Goal: Task Accomplishment & Management: Manage account settings

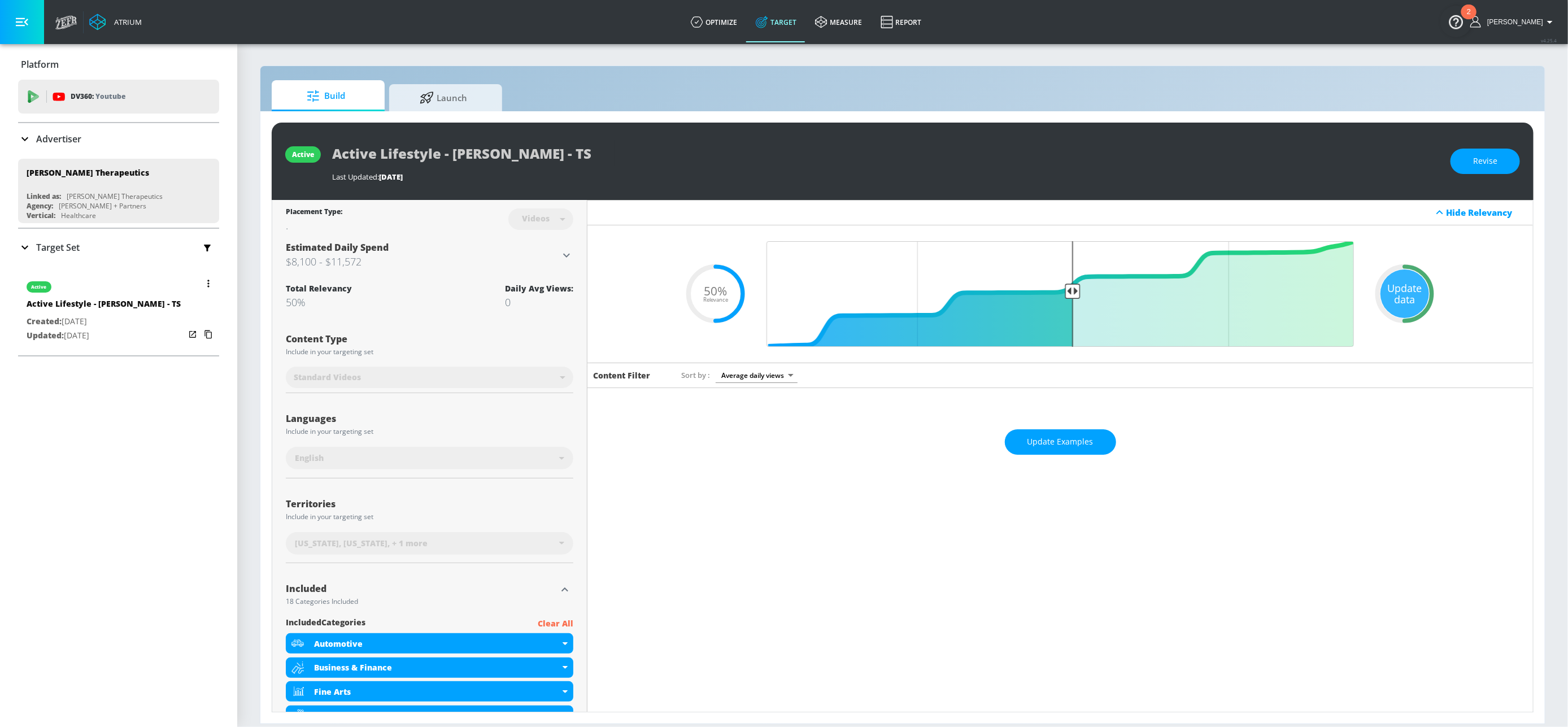
click at [201, 285] on button "button" at bounding box center [209, 284] width 16 height 16
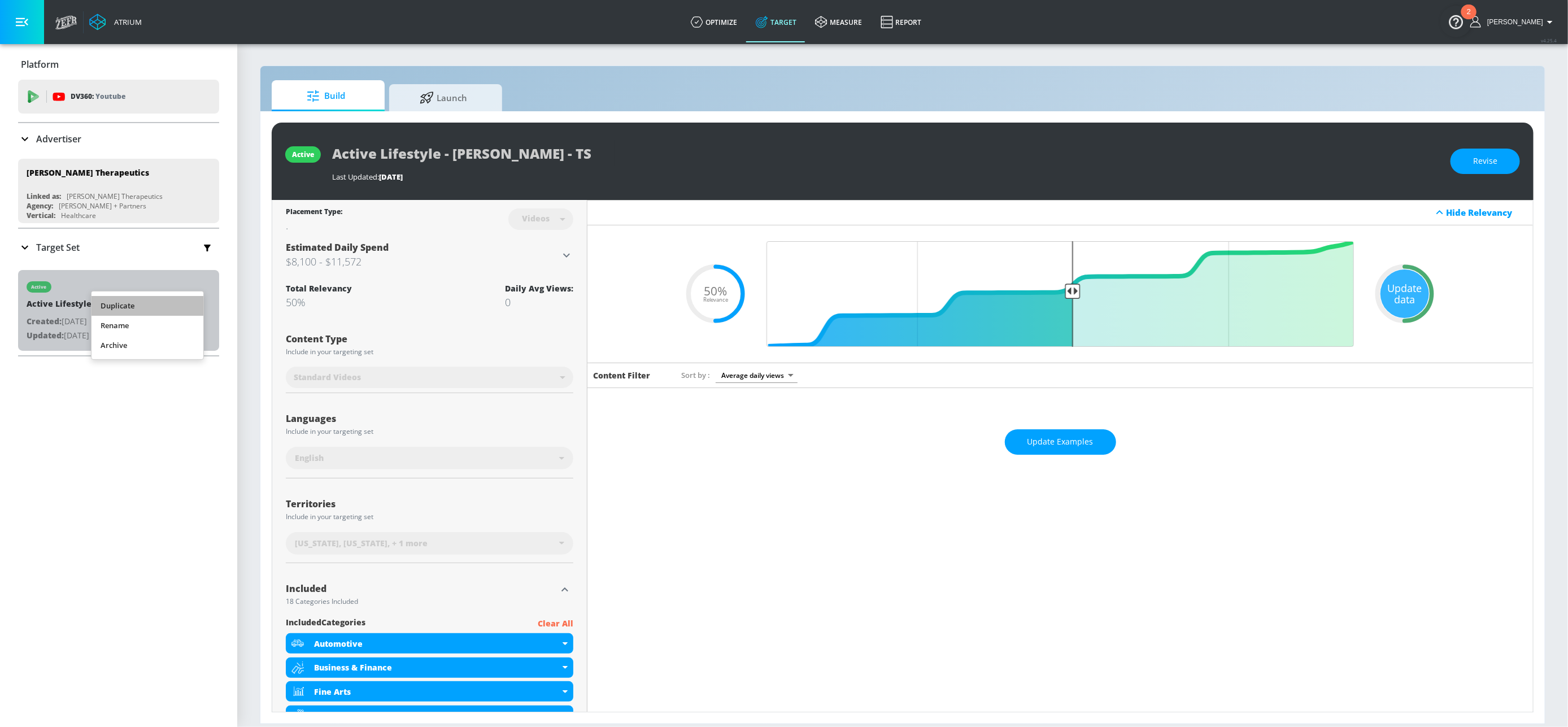
click at [152, 309] on li "Duplicate" at bounding box center [147, 305] width 112 height 20
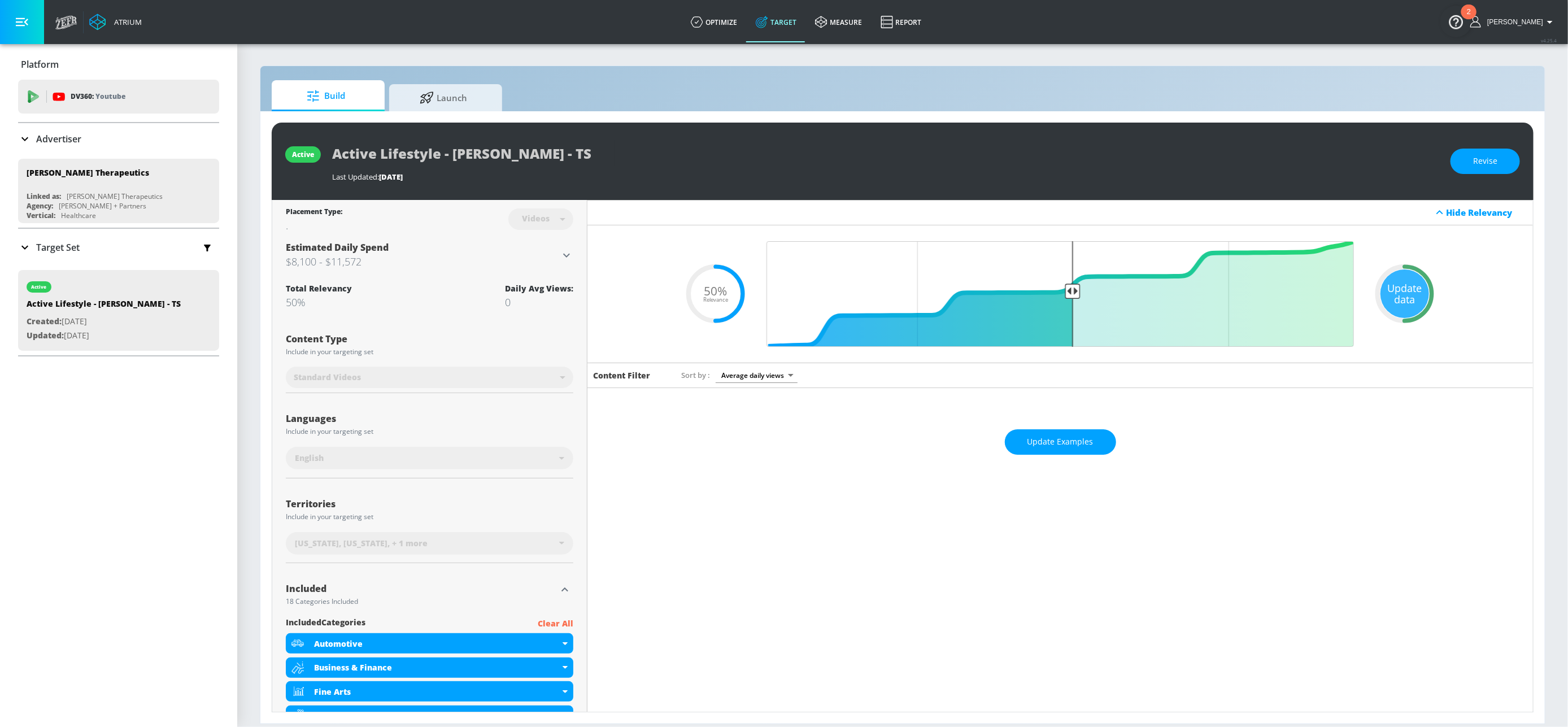
click at [24, 251] on icon at bounding box center [25, 248] width 14 height 14
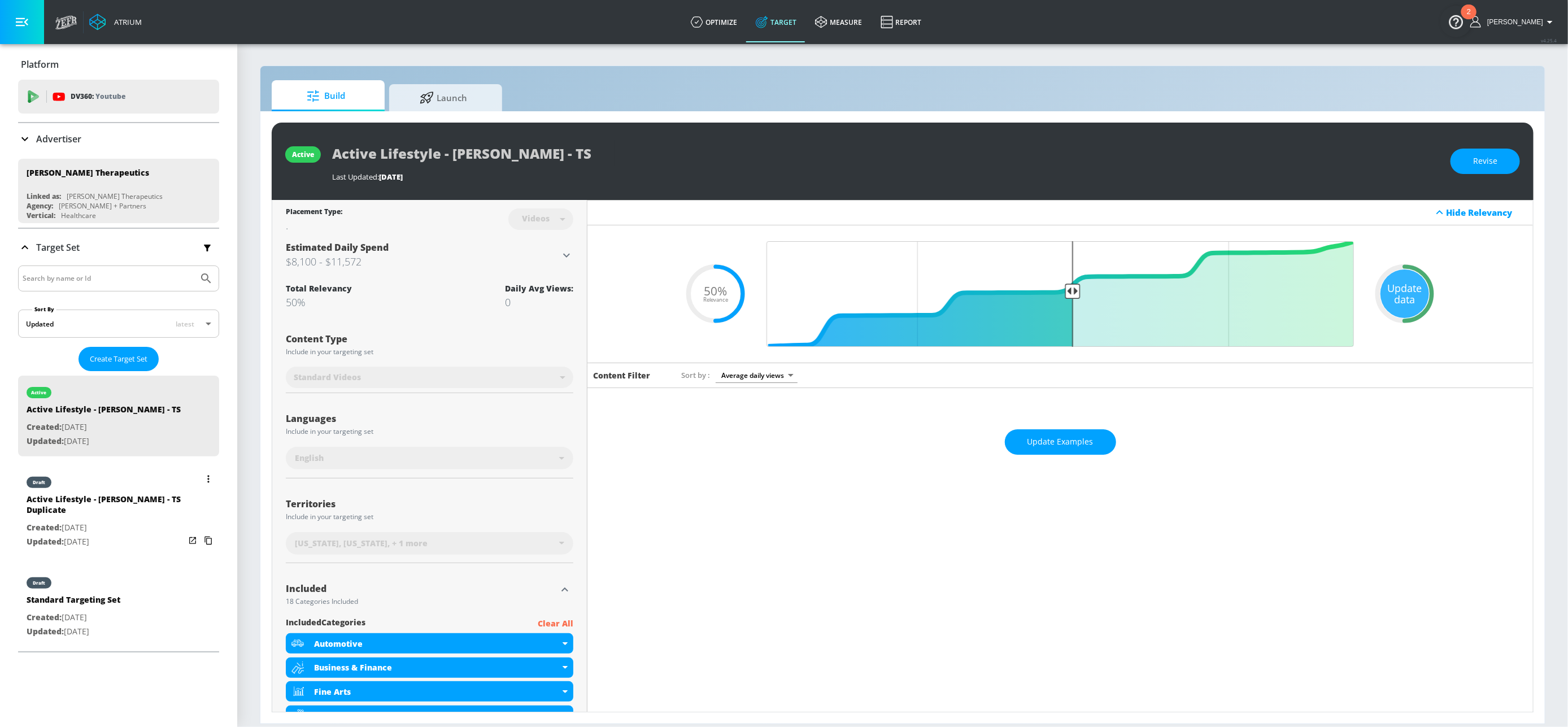
click at [102, 517] on div "Active Lifestyle - [PERSON_NAME] - TS Duplicate" at bounding box center [105, 507] width 158 height 27
type input "Active Lifestyle - [PERSON_NAME] - TS Duplicate"
type input "0.05"
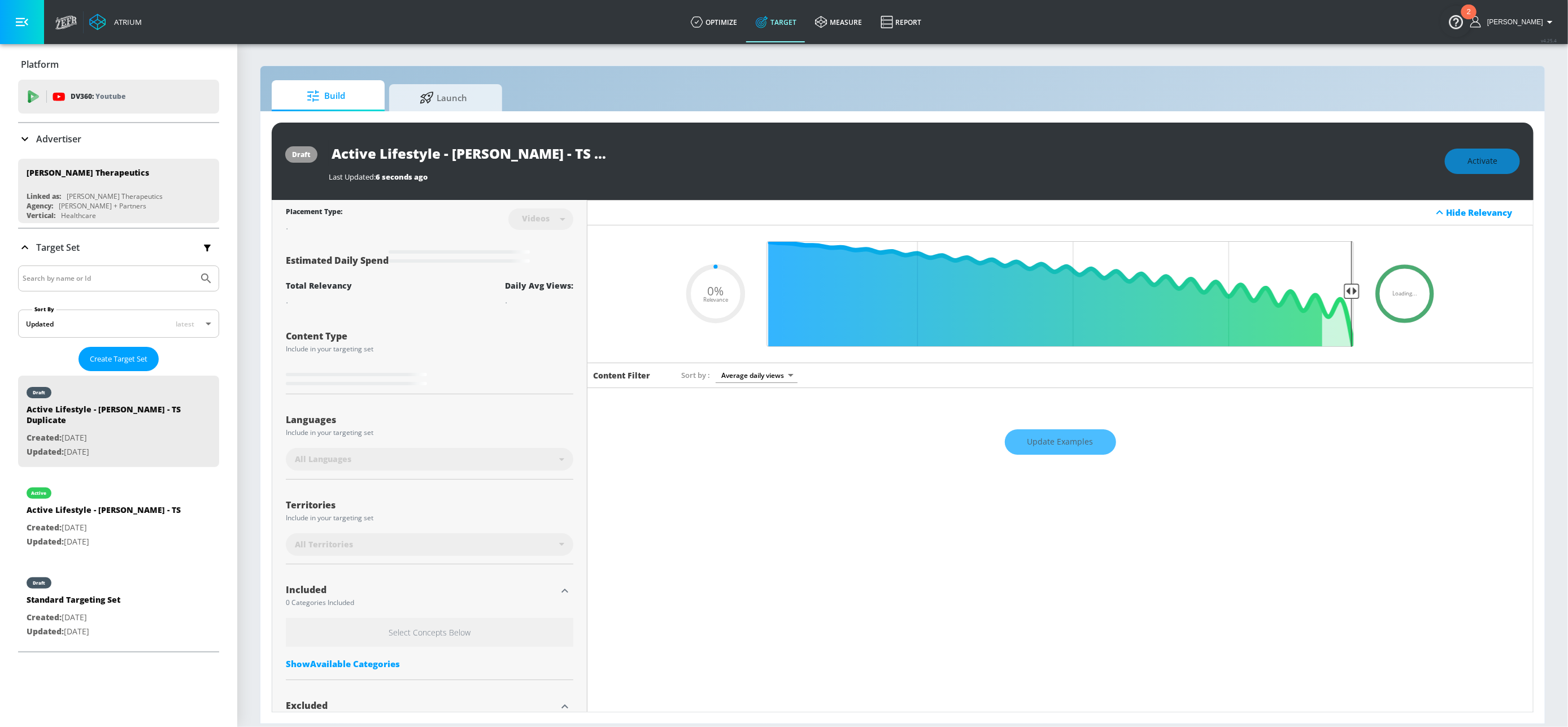
scroll to position [0, 45]
drag, startPoint x: 460, startPoint y: 152, endPoint x: 655, endPoint y: 158, distance: 195.1
click at [656, 158] on div "Active Lifestyle - [PERSON_NAME] - TS Duplicate" at bounding box center [880, 153] width 1104 height 25
click at [533, 153] on input "Active Lifestyle - [PERSON_NAME] - TS Duplicate" at bounding box center [470, 153] width 283 height 25
drag, startPoint x: 522, startPoint y: 155, endPoint x: 663, endPoint y: 163, distance: 141.2
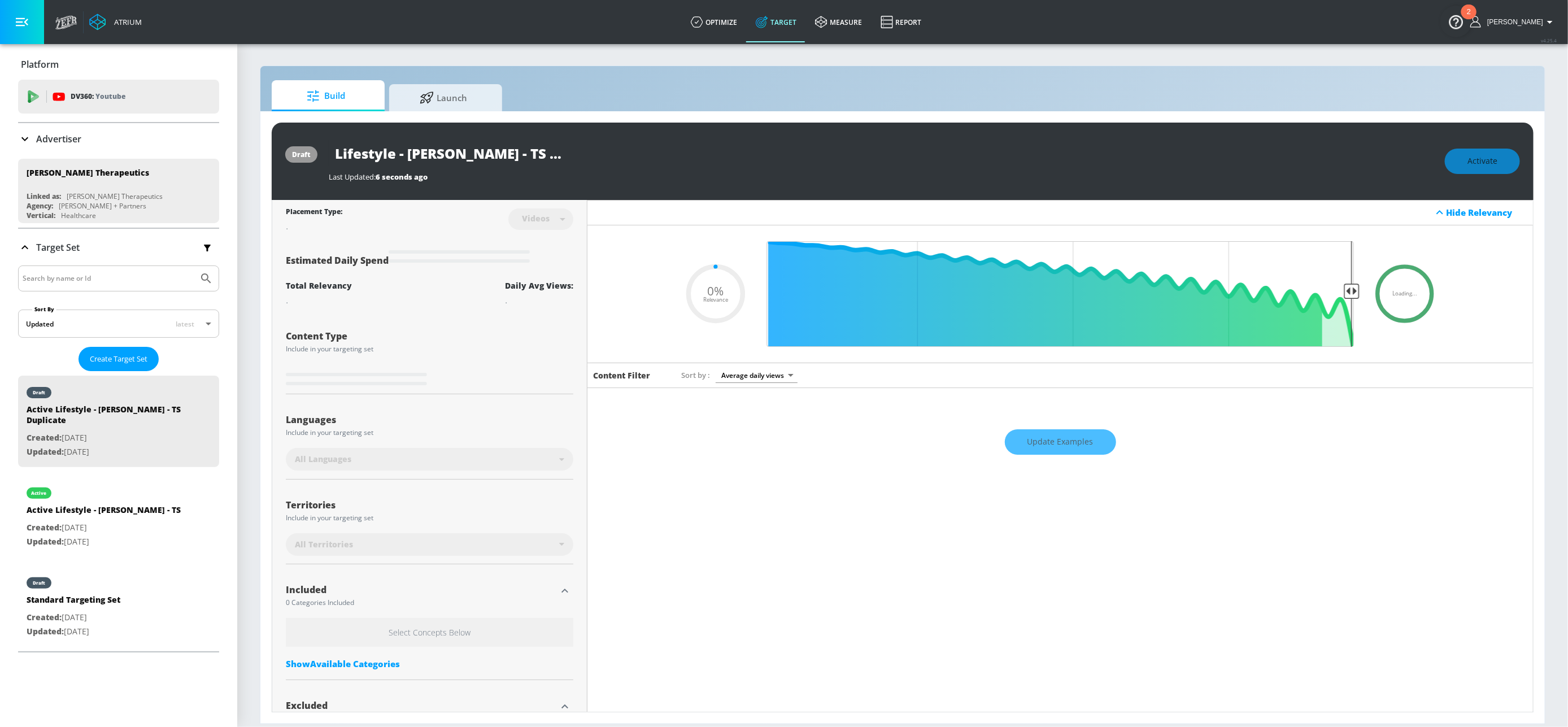
click at [663, 163] on div "Active Lifestyle - [PERSON_NAME] - TS Duplicate" at bounding box center [880, 153] width 1104 height 25
type input "Active Lifestyle - [PERSON_NAME] - C"
type input "0.05"
type input "Active Lifestyle - [PERSON_NAME][GEOGRAPHIC_DATA] - [GEOGRAPHIC_DATA]"
type input "0.05"
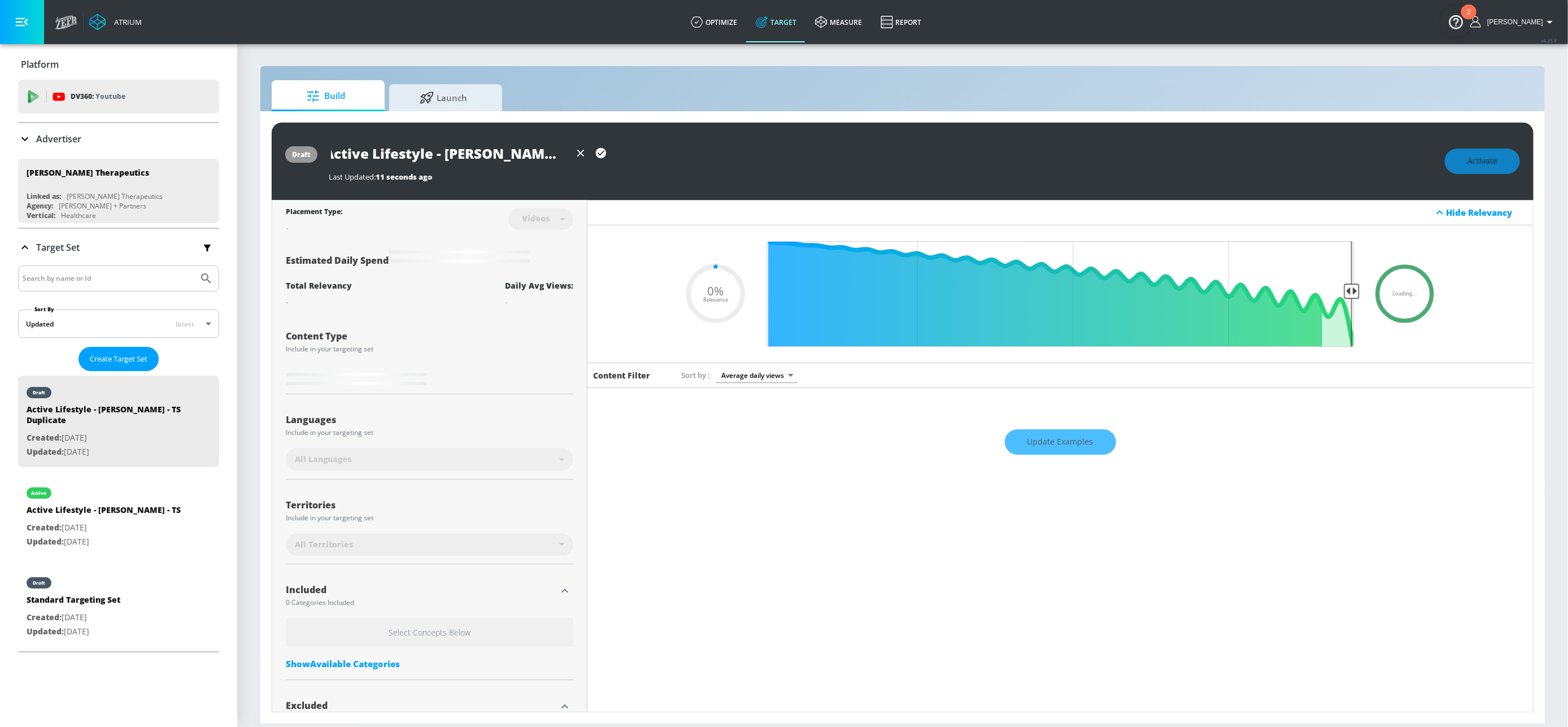
scroll to position [0, 16]
type input "Active Lifestyle - [PERSON_NAME][GEOGRAPHIC_DATA] - [GEOGRAPHIC_DATA]"
click at [599, 155] on icon "button" at bounding box center [601, 153] width 12 height 12
type input "0.05"
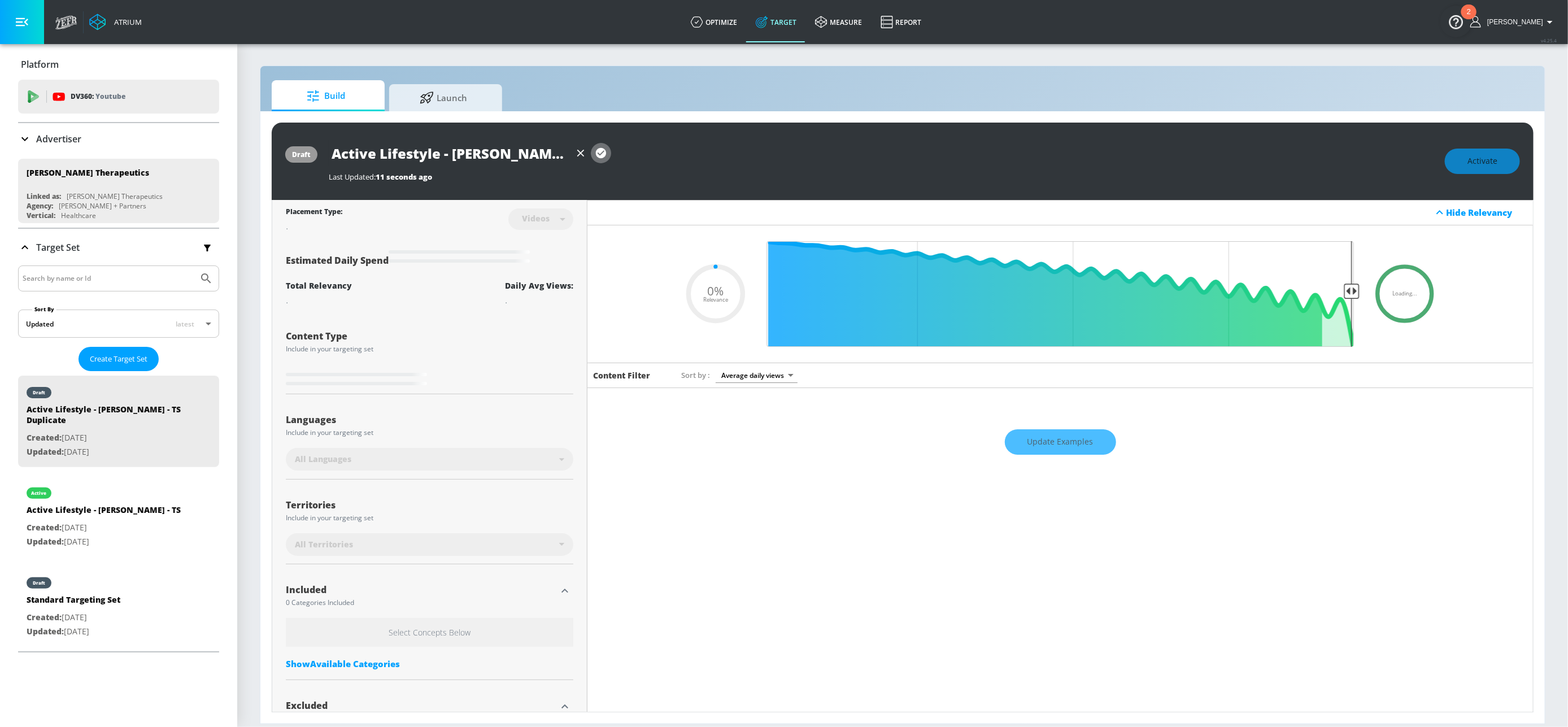
type input "Active Lifestyle - [PERSON_NAME] - TS Duplicate"
type input "0.5"
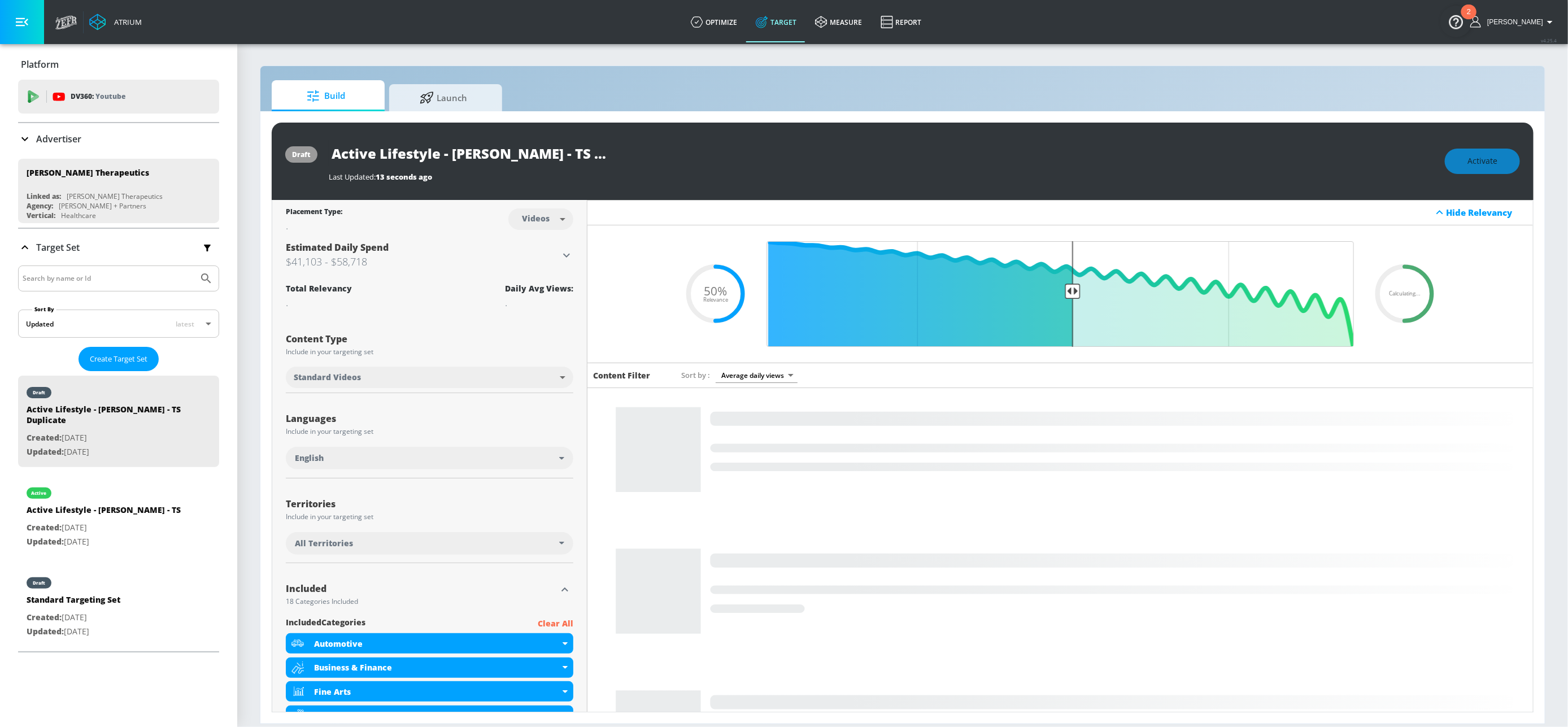
type input "Active Lifestyle - [PERSON_NAME][GEOGRAPHIC_DATA] - [GEOGRAPHIC_DATA]"
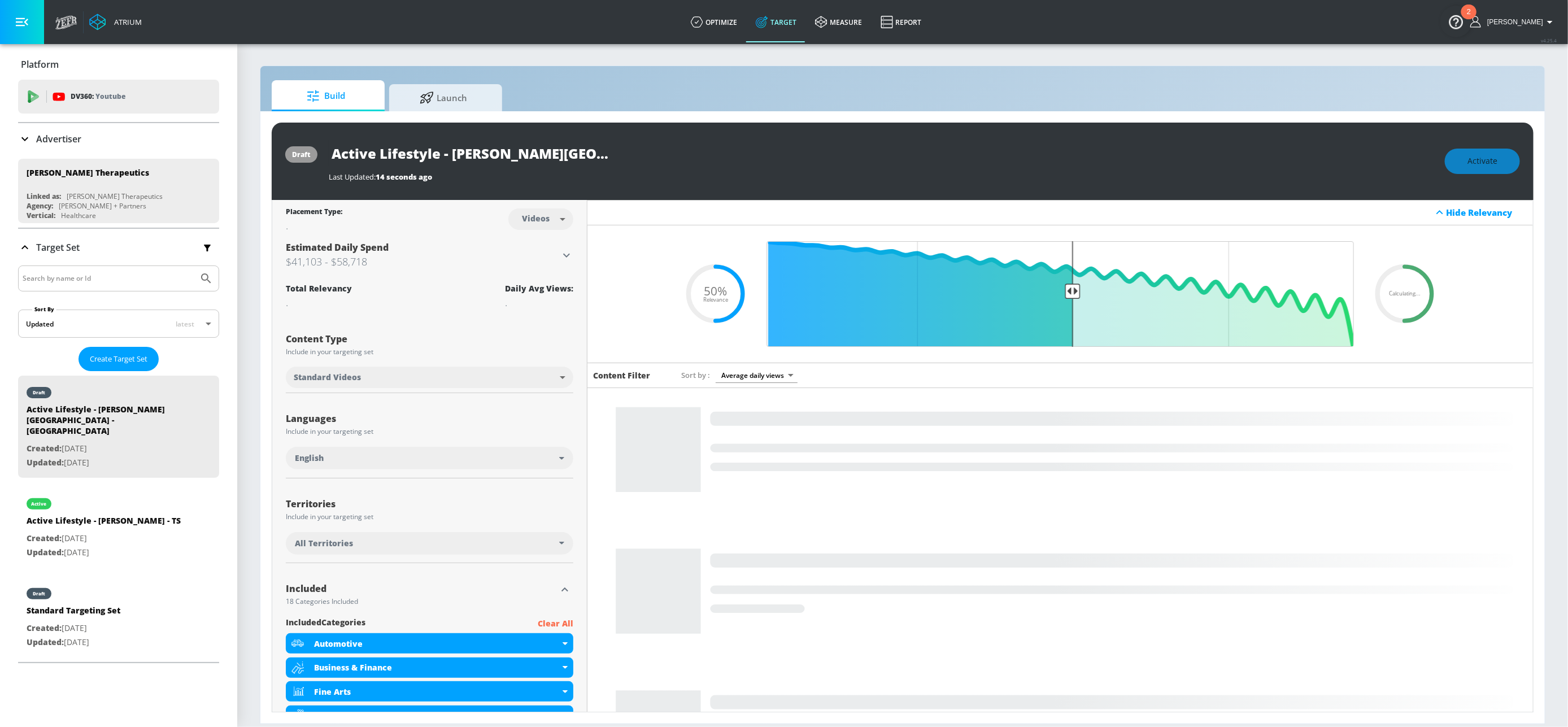
click at [538, 223] on body "Atrium optimize Target measure Report optimize Target measure Report v 4.25.4 A…" at bounding box center [784, 363] width 1568 height 727
click at [534, 240] on div "Channels" at bounding box center [537, 244] width 41 height 12
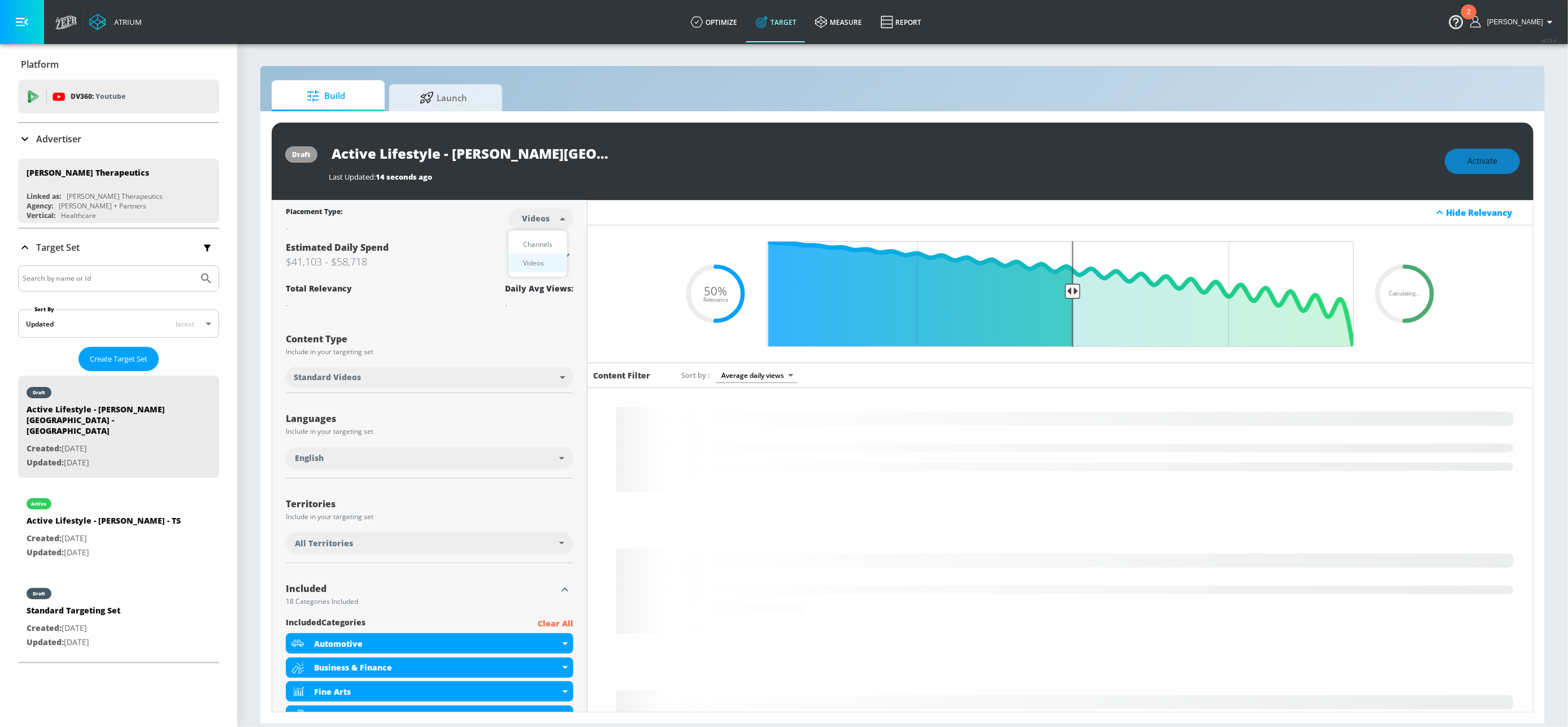
type input "channels"
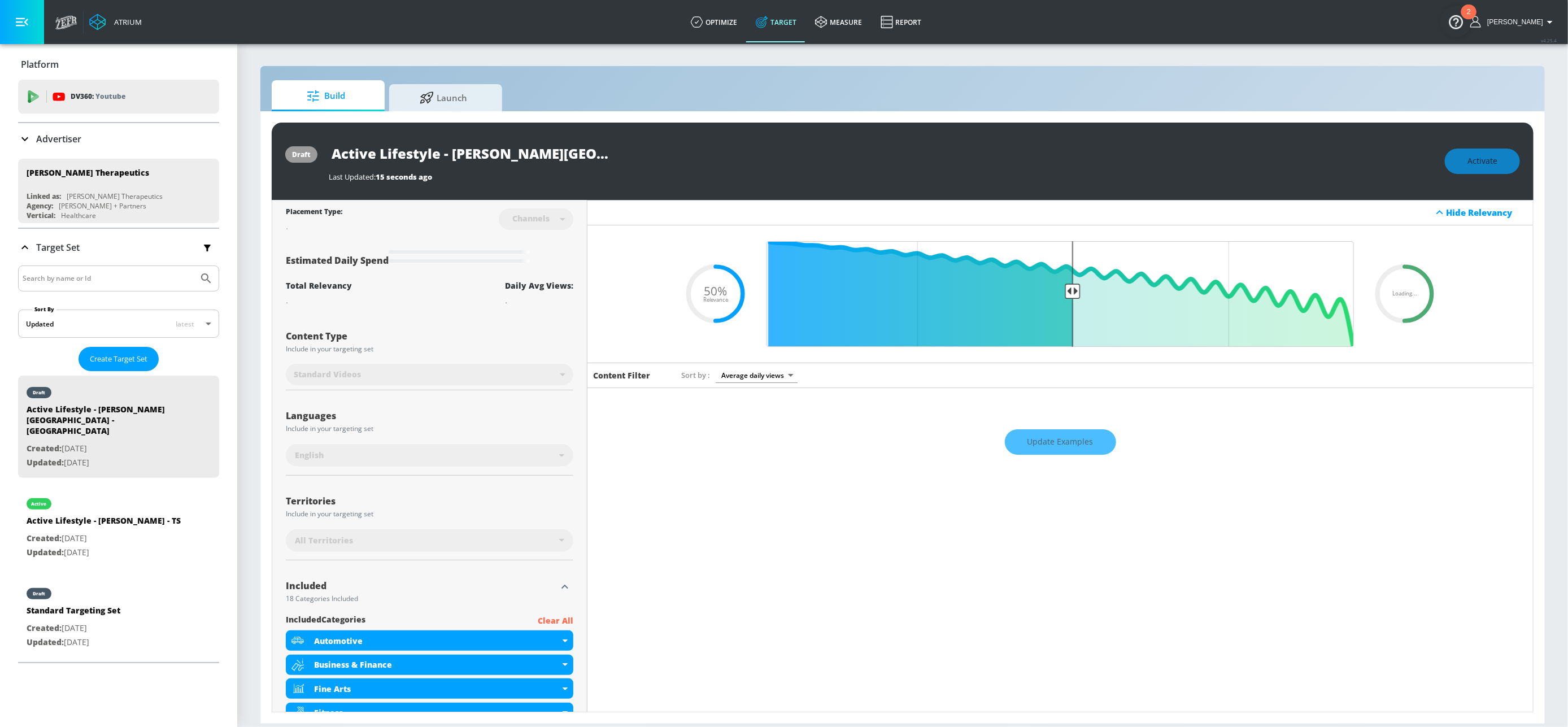
type input "Active Lifestyle - [PERSON_NAME] - TS Duplicate"
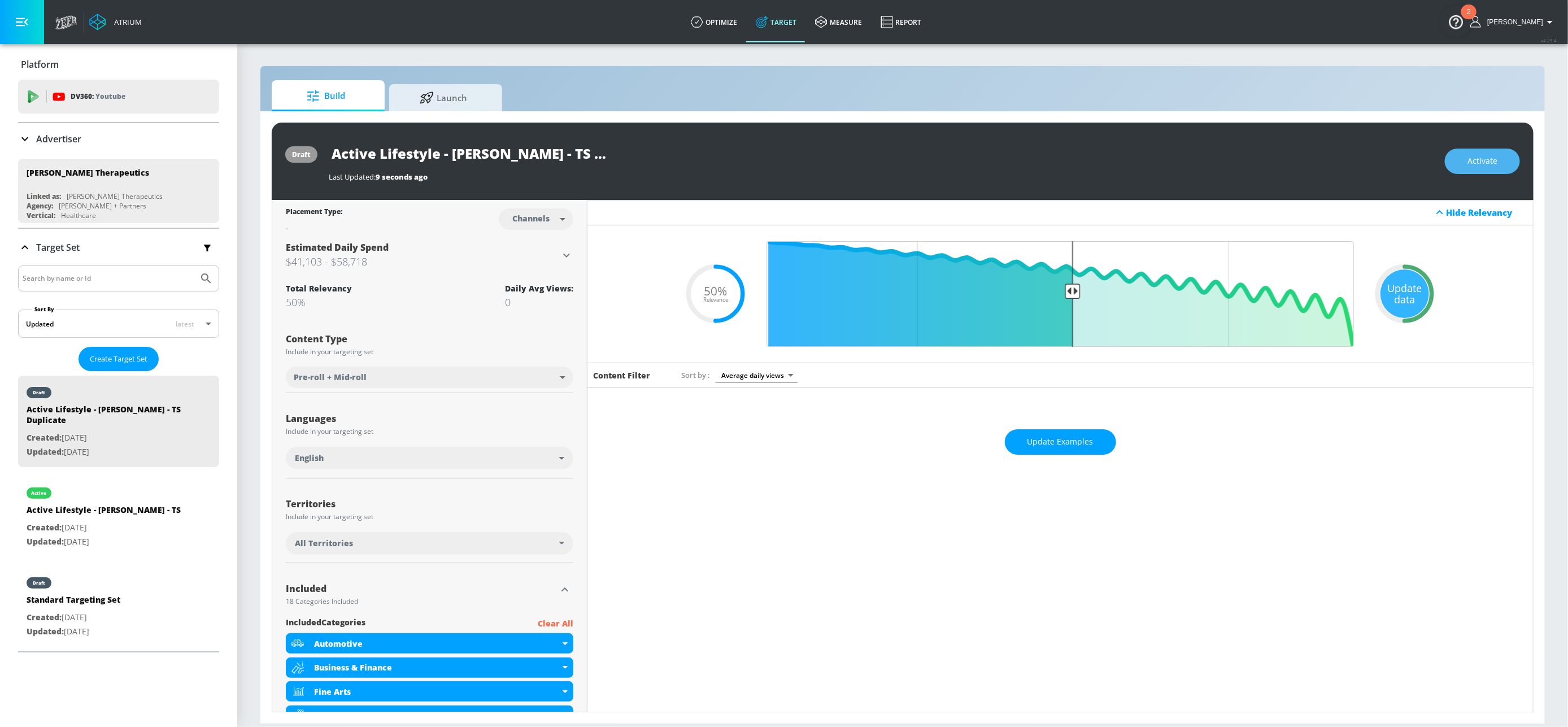
click at [1476, 154] on button "Activate" at bounding box center [1482, 160] width 75 height 25
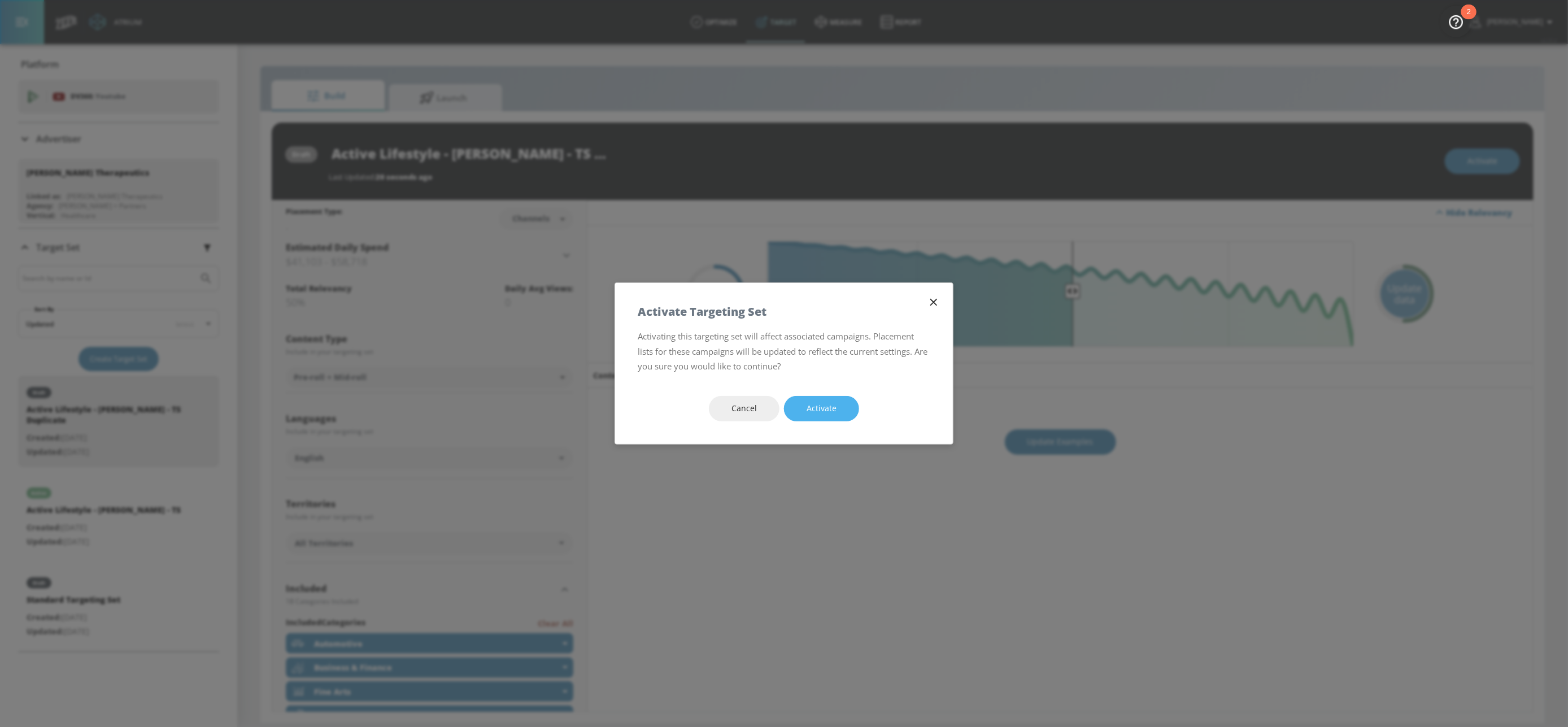
click at [824, 404] on span "Activate" at bounding box center [821, 409] width 30 height 14
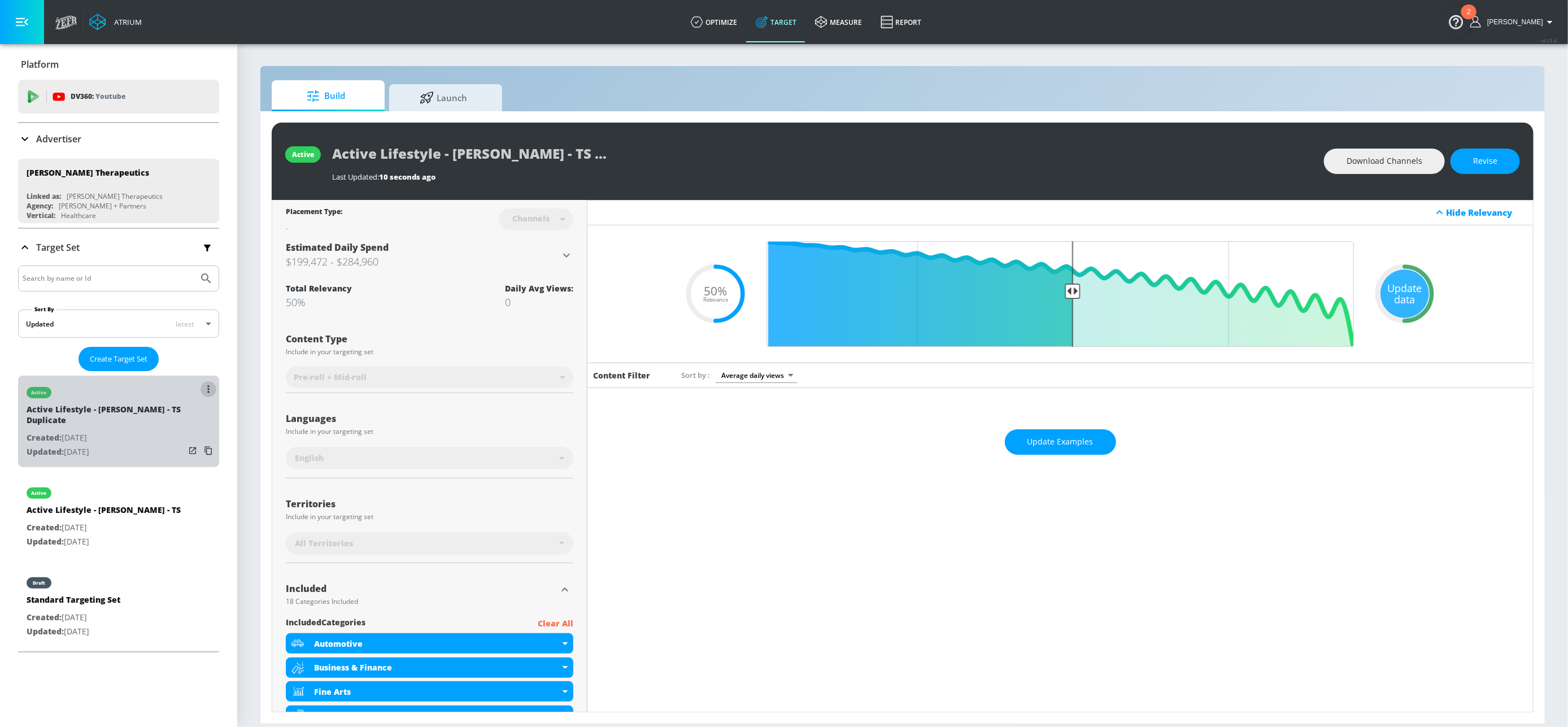
click at [201, 388] on button "list of Target Set" at bounding box center [209, 389] width 16 height 16
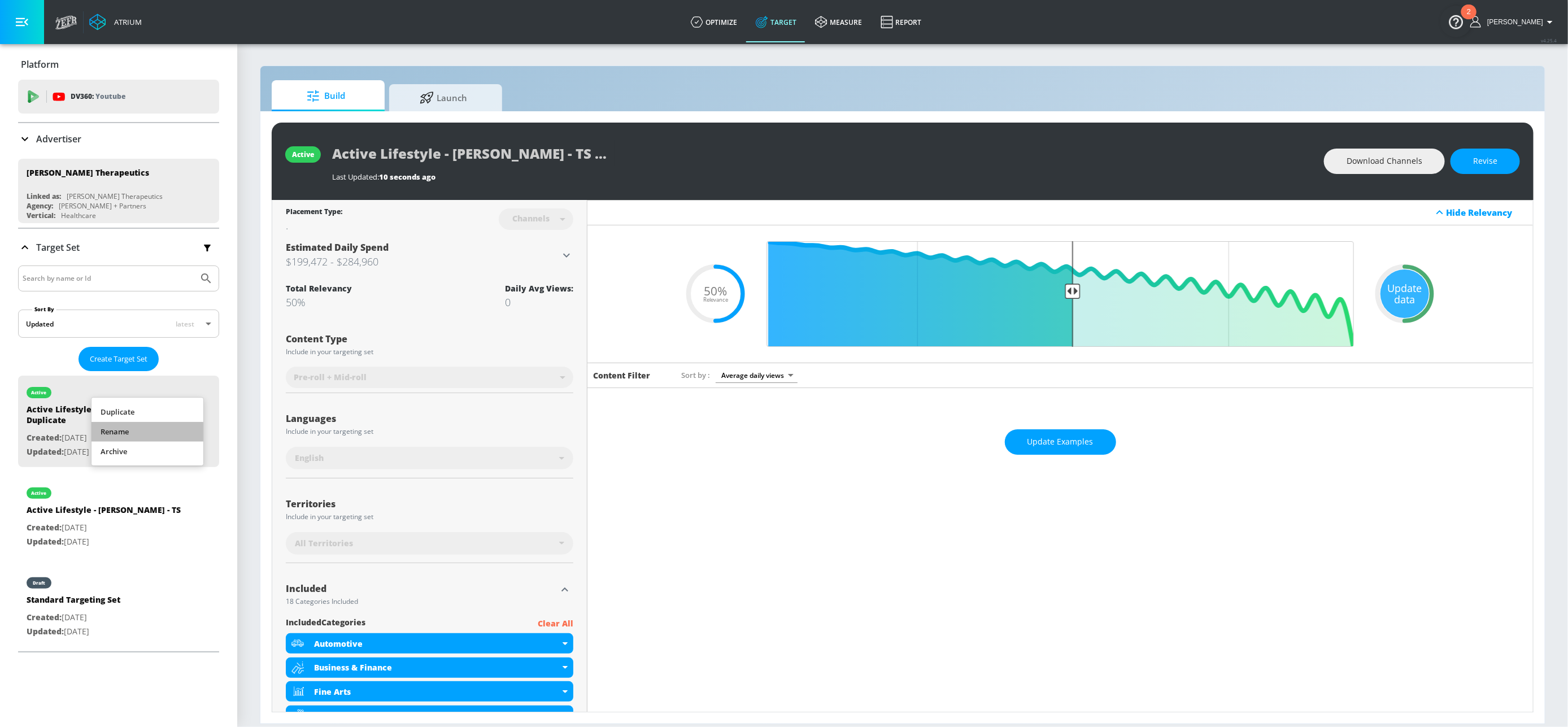
click at [137, 435] on li "Rename" at bounding box center [147, 431] width 112 height 20
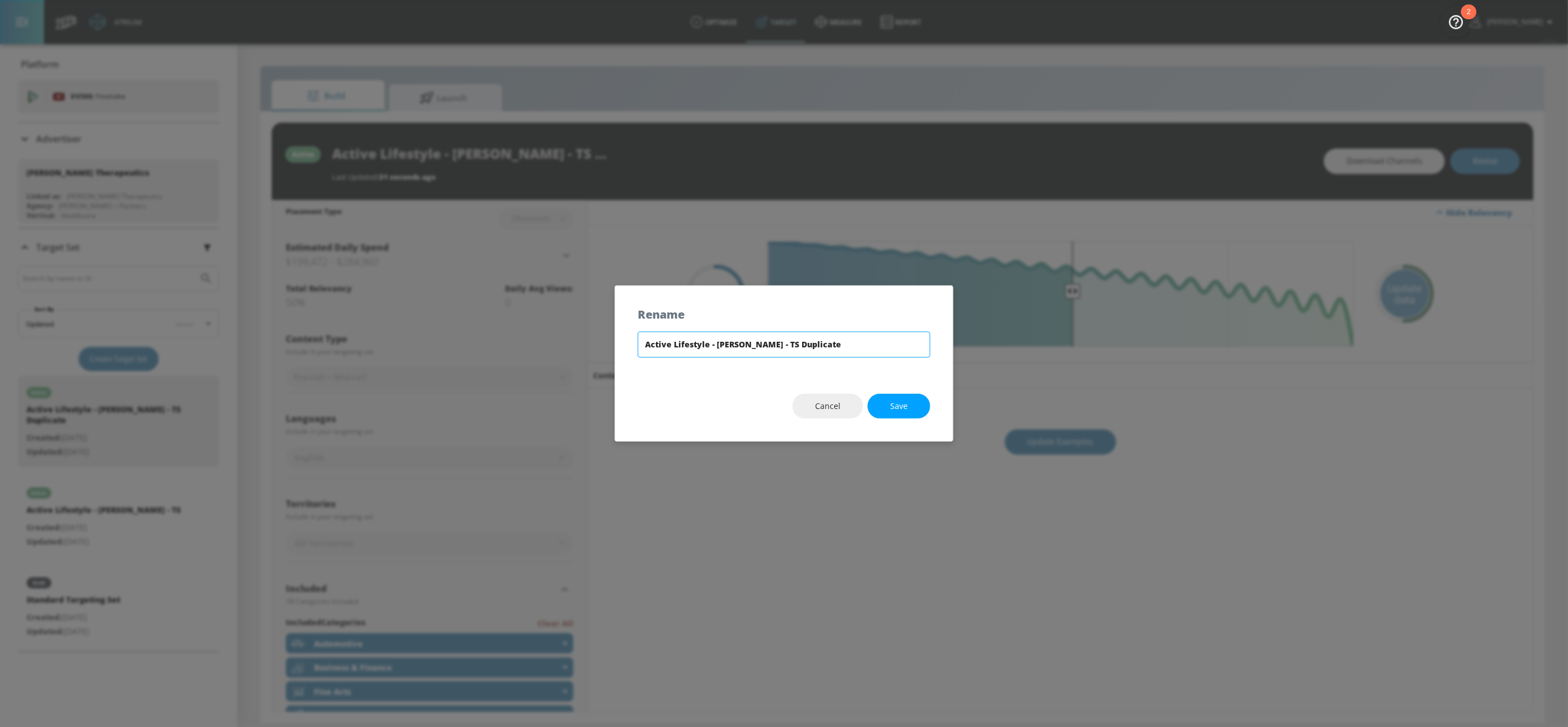
drag, startPoint x: 785, startPoint y: 344, endPoint x: 891, endPoint y: 352, distance: 106.3
click at [891, 352] on input "Active Lifestyle - [PERSON_NAME] - TS Duplicate" at bounding box center [784, 345] width 292 height 26
click at [821, 345] on input "Active Lifestyle - [PERSON_NAME][GEOGRAPHIC_DATA] - [GEOGRAPHIC_DATA]" at bounding box center [784, 345] width 292 height 26
click at [820, 345] on input "Active Lifestyle - [PERSON_NAME][GEOGRAPHIC_DATA] - [GEOGRAPHIC_DATA]" at bounding box center [784, 345] width 292 height 26
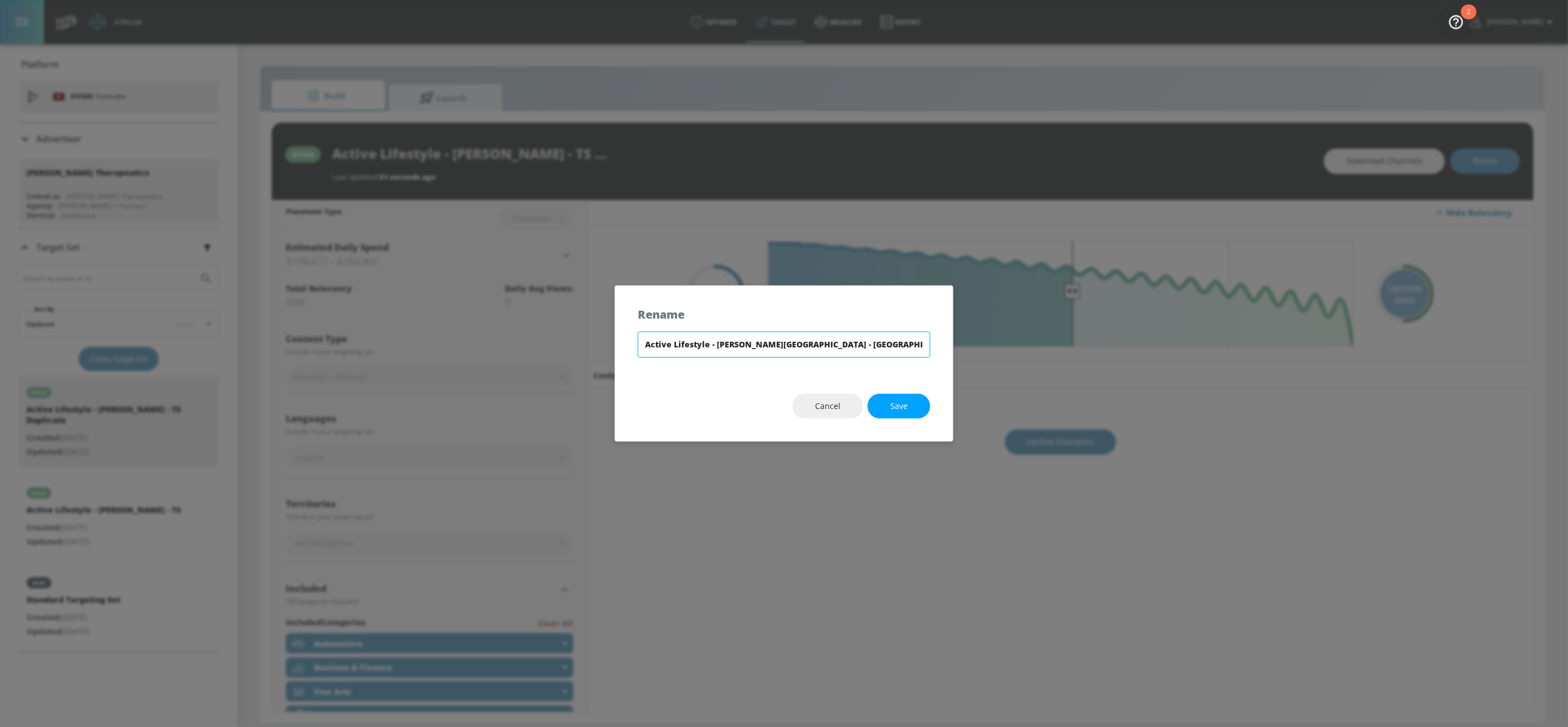
type input "Active Lifestyle - [PERSON_NAME][GEOGRAPHIC_DATA] - [GEOGRAPHIC_DATA]"
click at [898, 409] on span "Save" at bounding box center [898, 406] width 17 height 14
type input "Active Lifestyle - [PERSON_NAME][GEOGRAPHIC_DATA] - [GEOGRAPHIC_DATA]"
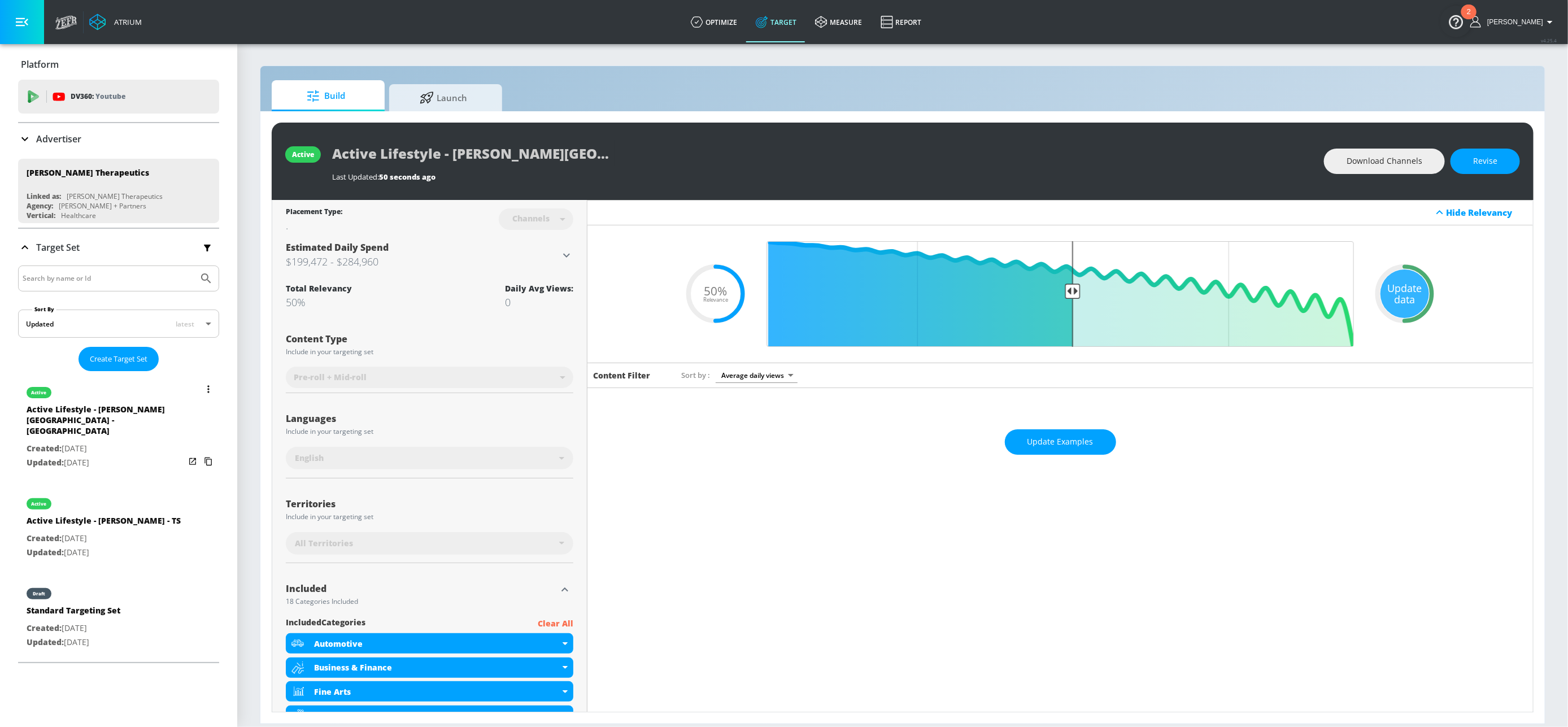
click at [137, 427] on div "Active Lifestyle - [PERSON_NAME][GEOGRAPHIC_DATA] - [GEOGRAPHIC_DATA]" at bounding box center [105, 423] width 158 height 38
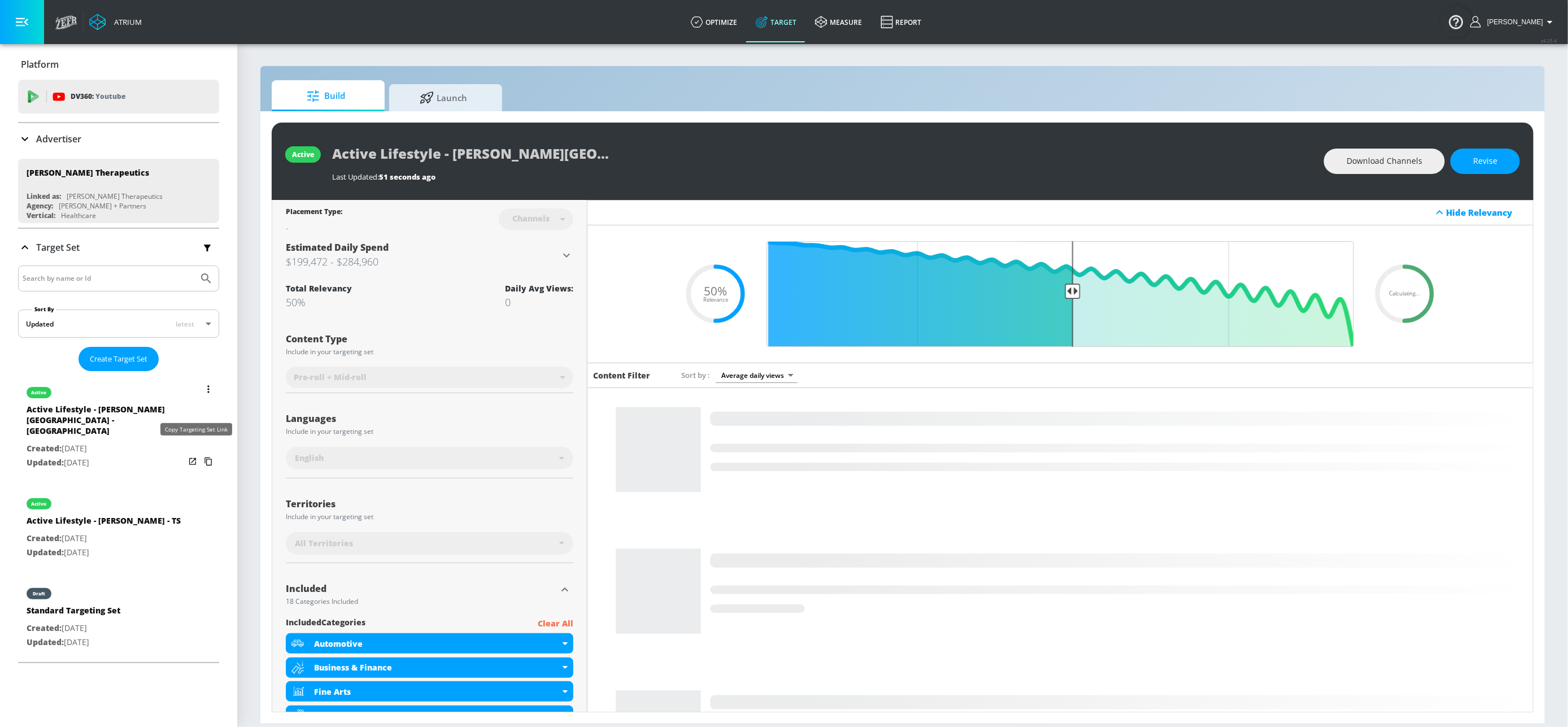
click at [199, 453] on icon "list of Target Set" at bounding box center [208, 461] width 18 height 18
